Goal: Transaction & Acquisition: Book appointment/travel/reservation

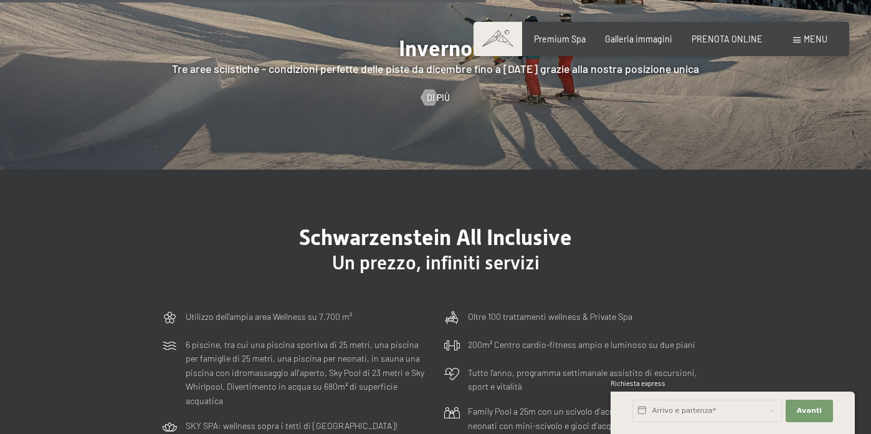
scroll to position [2814, 0]
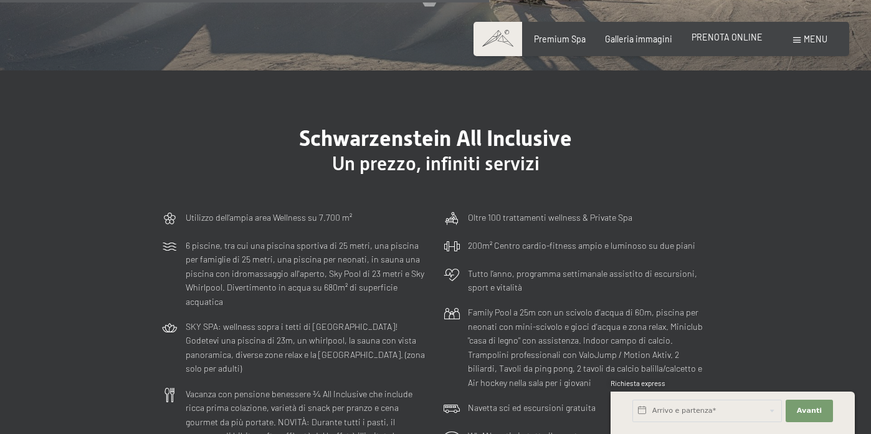
click at [705, 40] on span "PRENOTA ONLINE" at bounding box center [726, 37] width 71 height 11
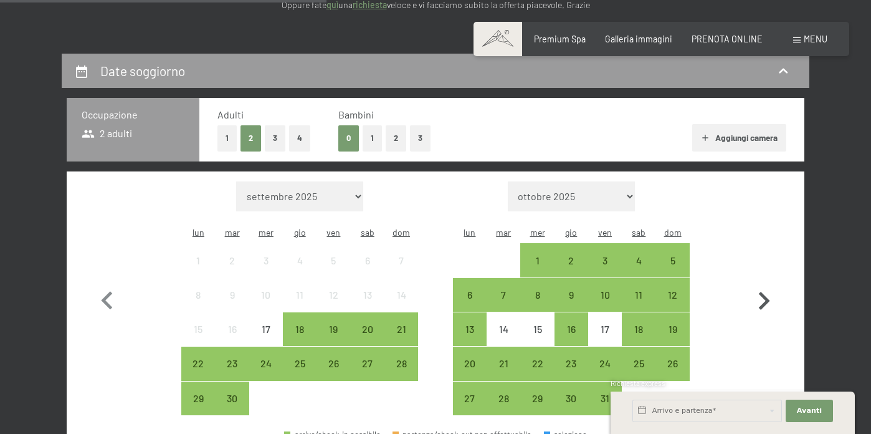
click at [764, 300] on icon "button" at bounding box center [764, 301] width 36 height 36
select select "[DATE]"
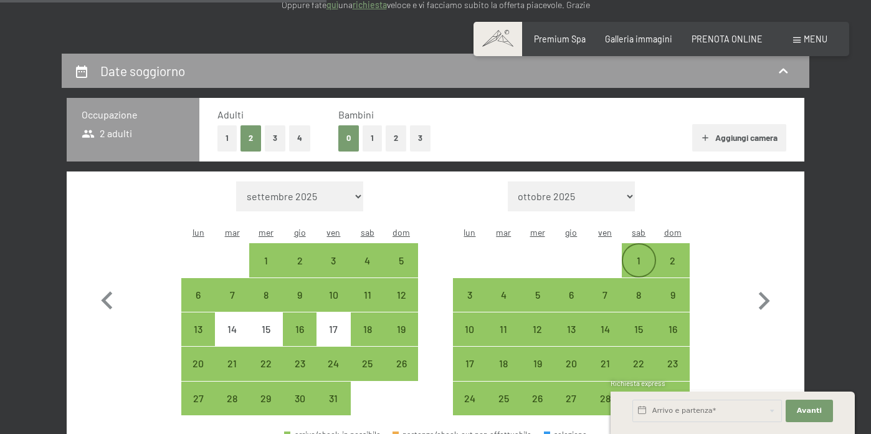
click at [629, 244] on div "1" at bounding box center [638, 259] width 31 height 31
select select "2025-10-01"
select select "2025-11-01"
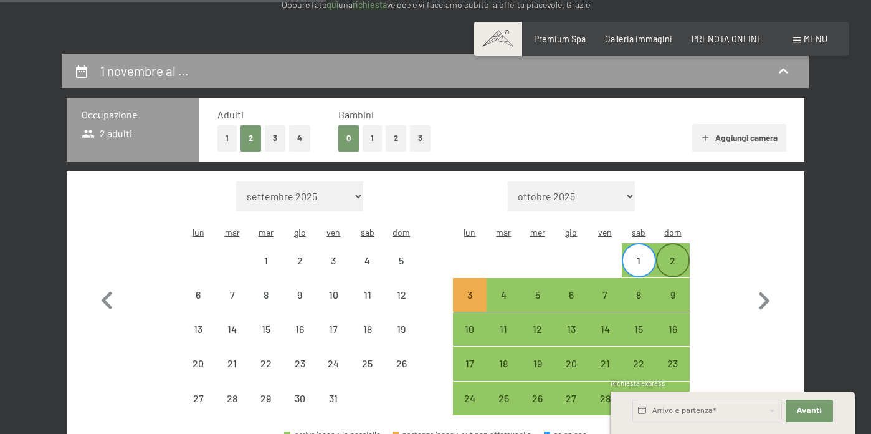
click at [676, 255] on div "2" at bounding box center [672, 270] width 31 height 31
select select "2025-10-01"
select select "2025-11-01"
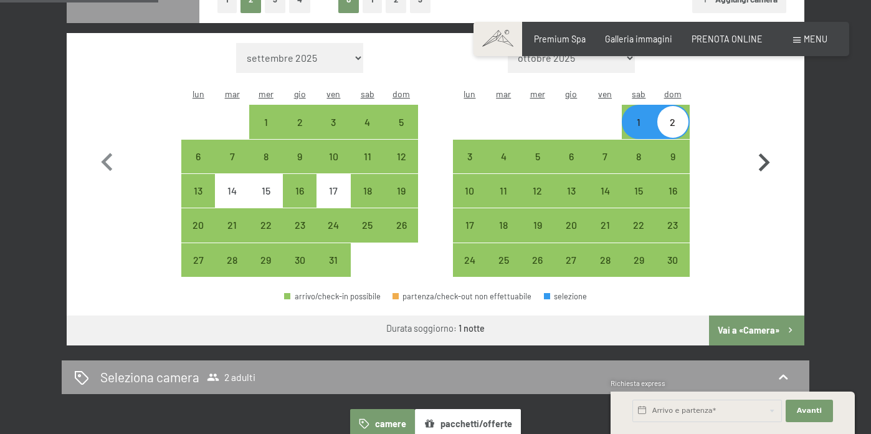
scroll to position [359, 1]
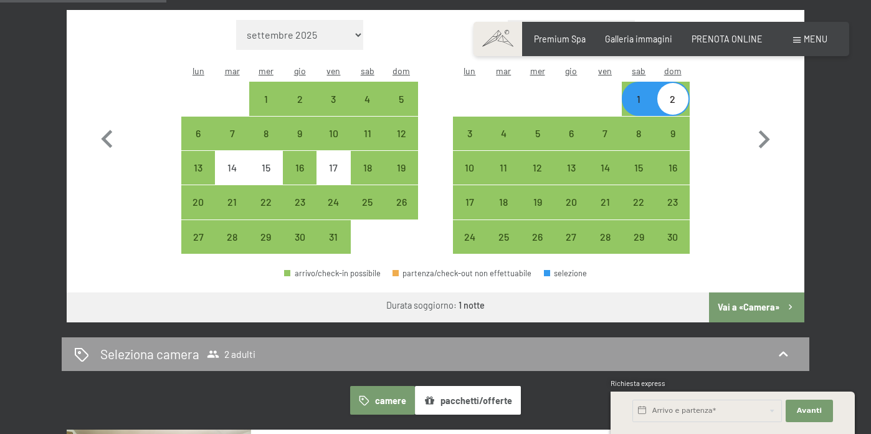
click at [759, 292] on button "Vai a «Camera»" at bounding box center [756, 307] width 95 height 30
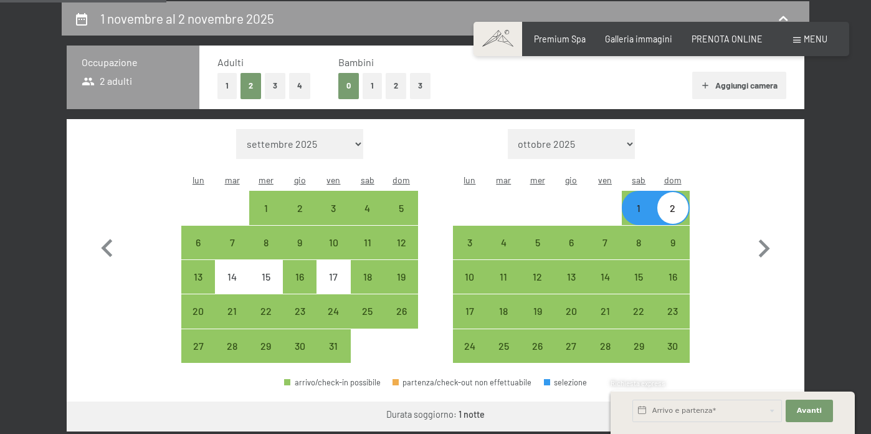
select select "2025-10-01"
select select "2025-11-01"
